Goal: Task Accomplishment & Management: Use online tool/utility

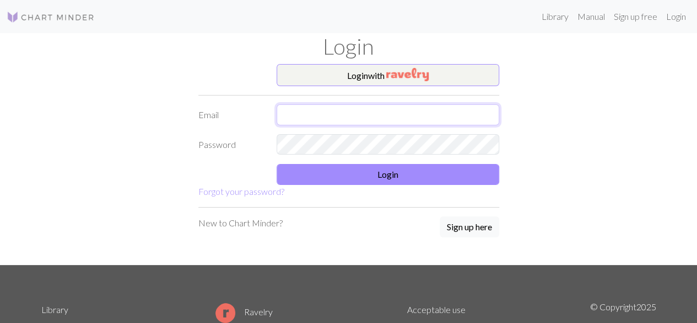
click at [406, 109] on input "text" at bounding box center [388, 114] width 223 height 21
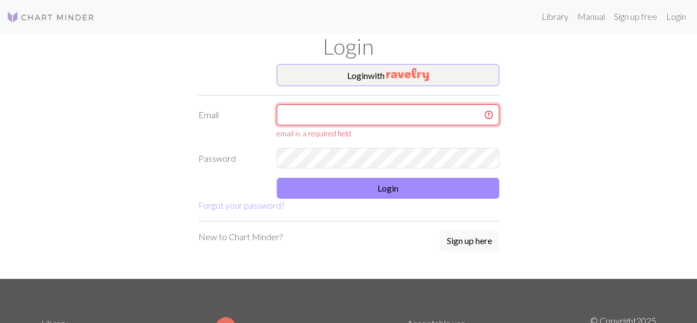
type input "[EMAIL_ADDRESS][DOMAIN_NAME]"
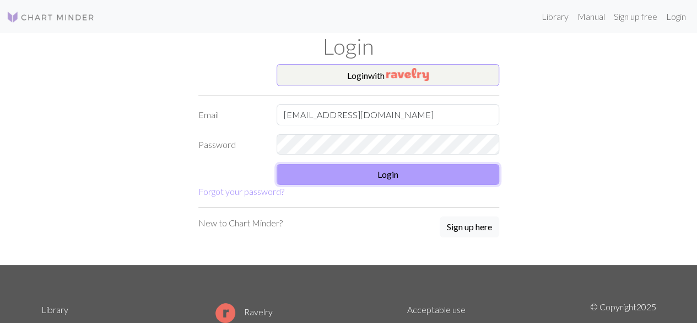
click at [401, 180] on button "Login" at bounding box center [388, 174] width 223 height 21
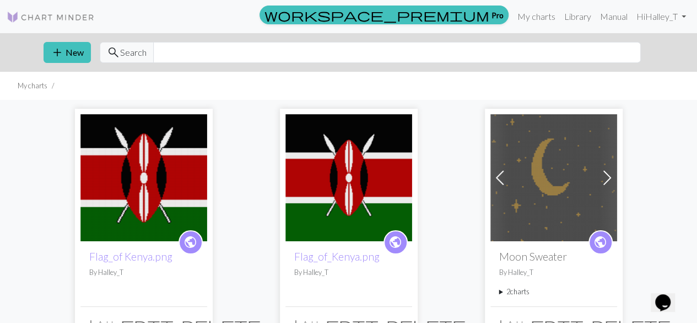
click at [161, 195] on img at bounding box center [143, 177] width 127 height 127
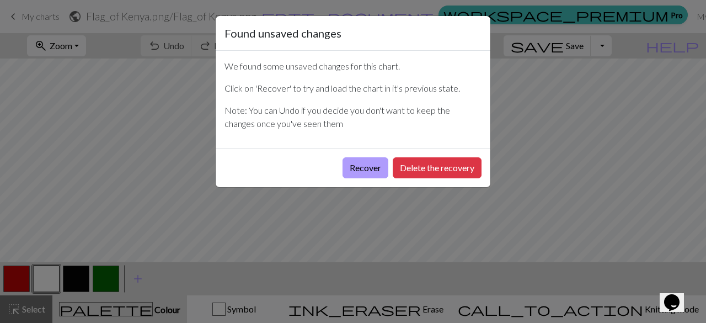
click at [371, 157] on button "Recover" at bounding box center [365, 167] width 46 height 21
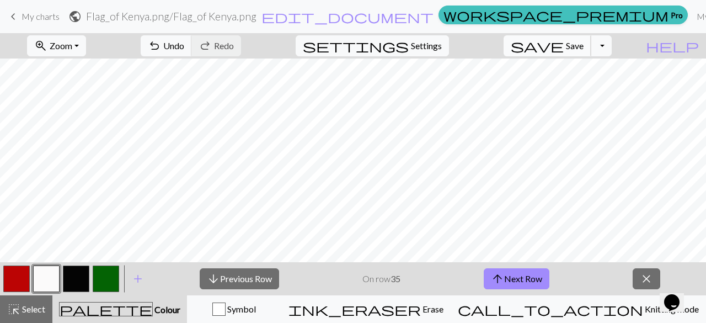
click at [580, 36] on button "save Save Save" at bounding box center [547, 45] width 88 height 21
click at [544, 276] on button "arrow_upward Next Row" at bounding box center [517, 278] width 66 height 21
